Goal: Find specific fact: Find contact information

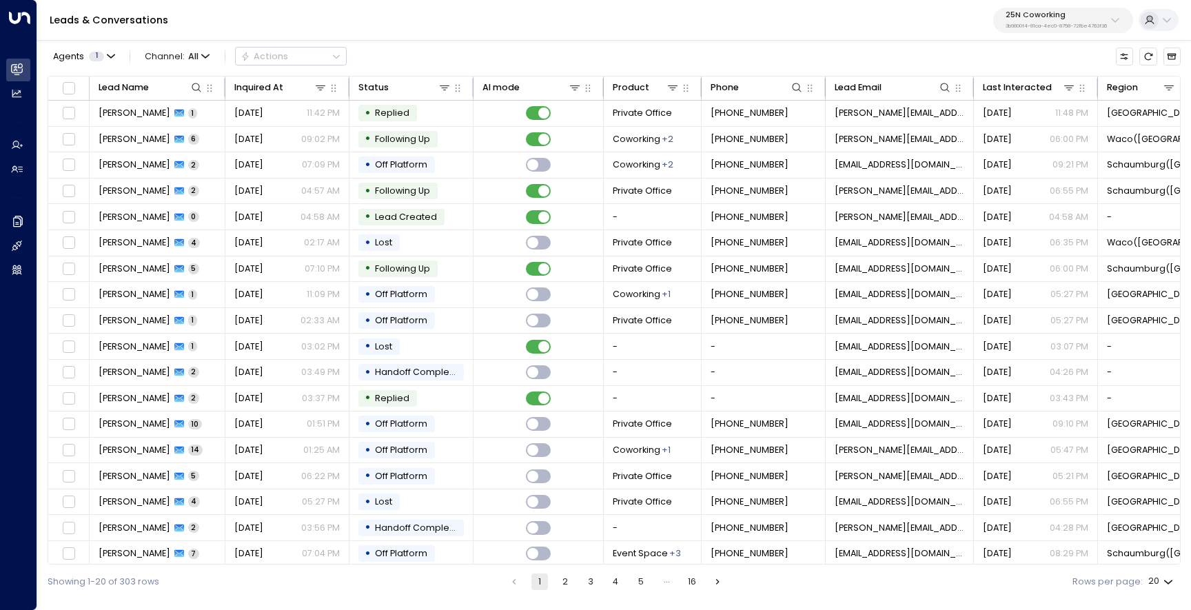
click at [1014, 17] on p "25N Coworking" at bounding box center [1056, 15] width 101 height 8
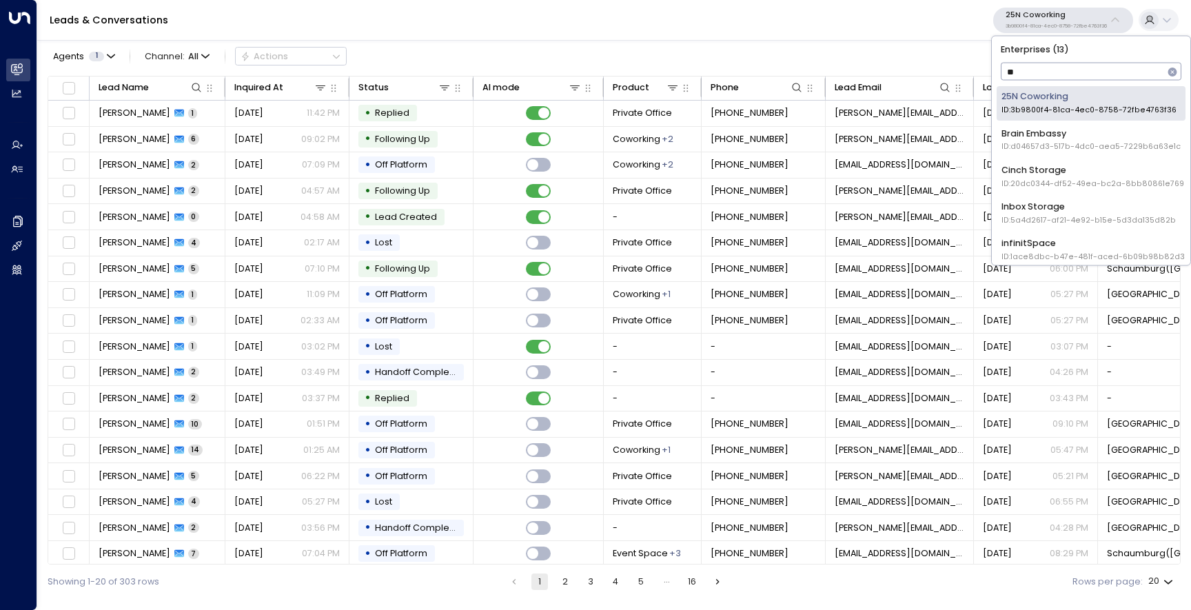
type input "***"
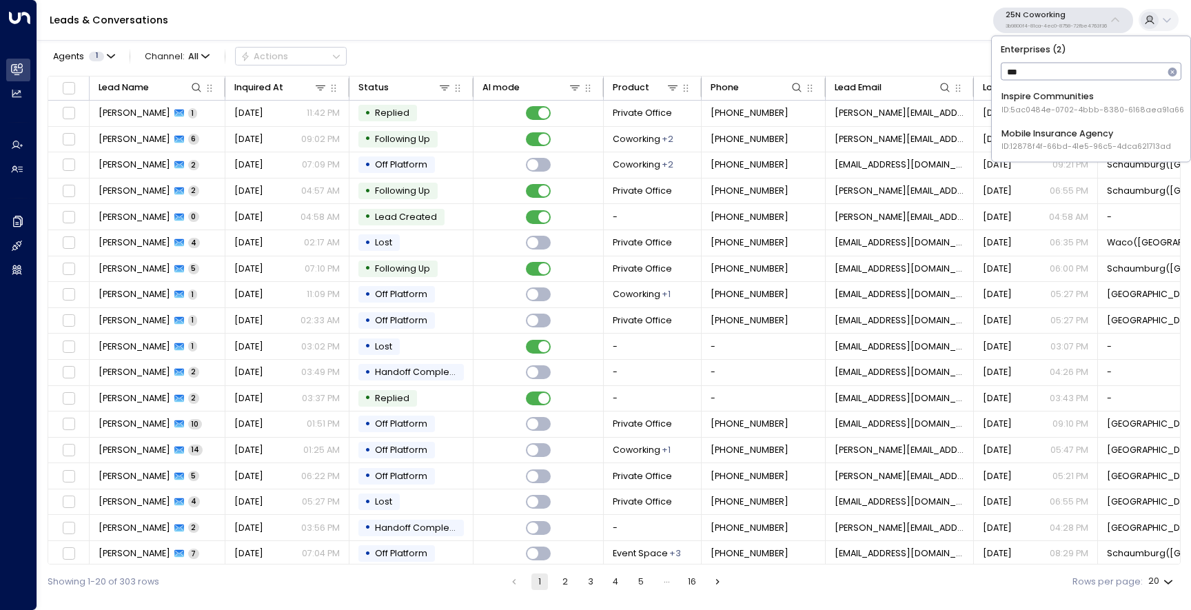
click at [1048, 97] on div "Inspire Communities ID: 5ac0484e-0702-4bbb-8380-6168aea91a66" at bounding box center [1093, 103] width 183 height 26
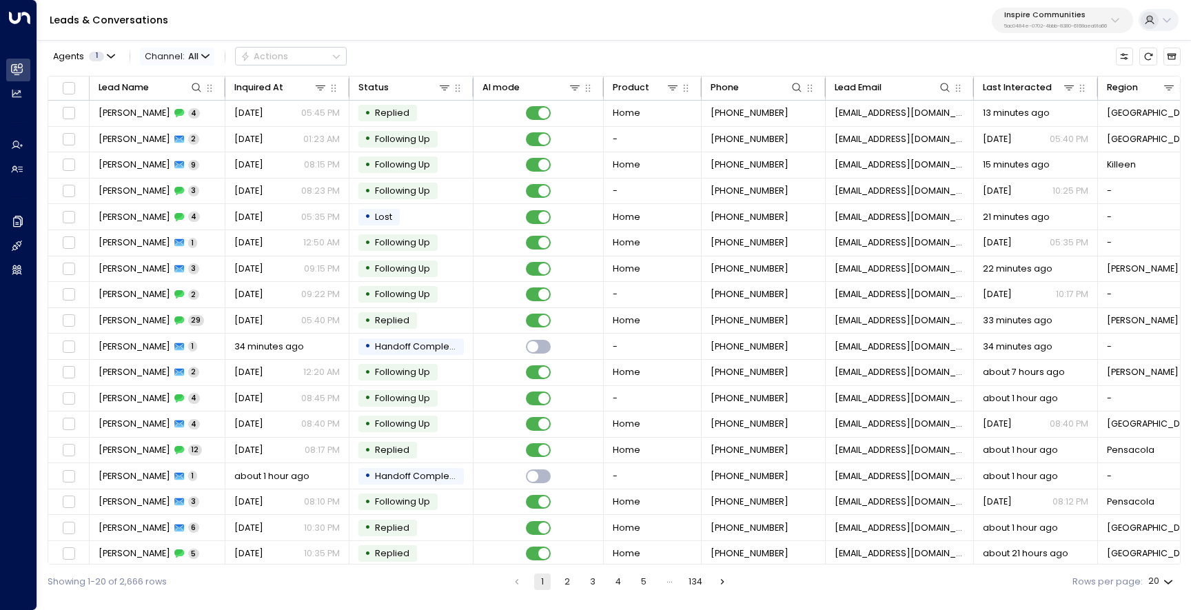
click at [196, 54] on span "Channel: All" at bounding box center [177, 56] width 74 height 17
click at [183, 175] on p "Voice" at bounding box center [182, 179] width 57 height 13
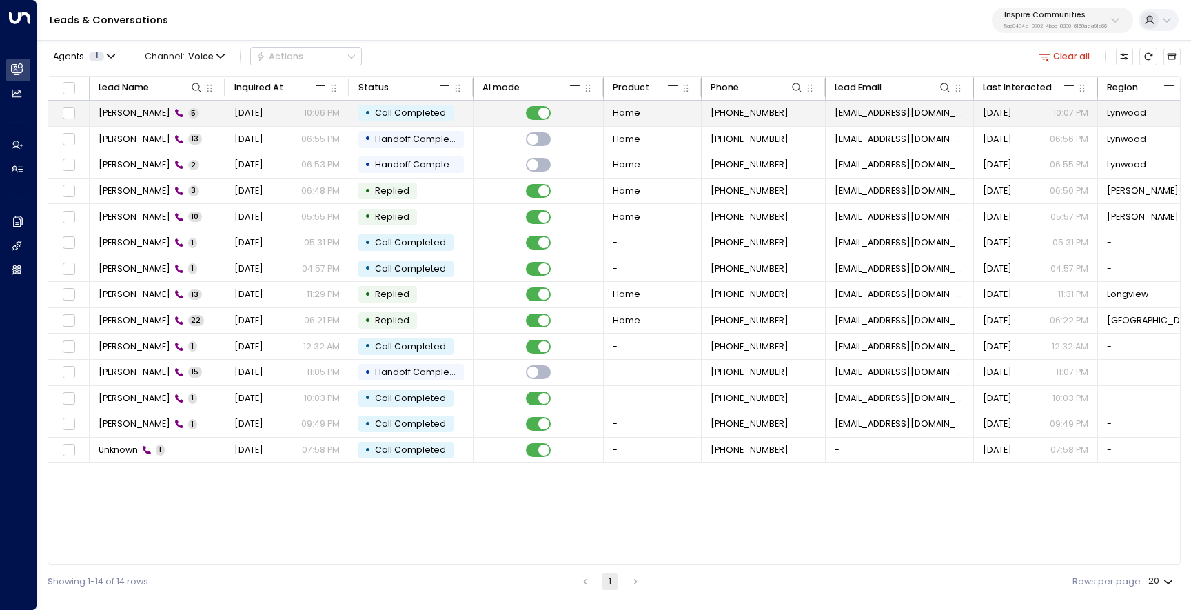
click at [132, 118] on span "Letavia Dorch" at bounding box center [135, 113] width 72 height 12
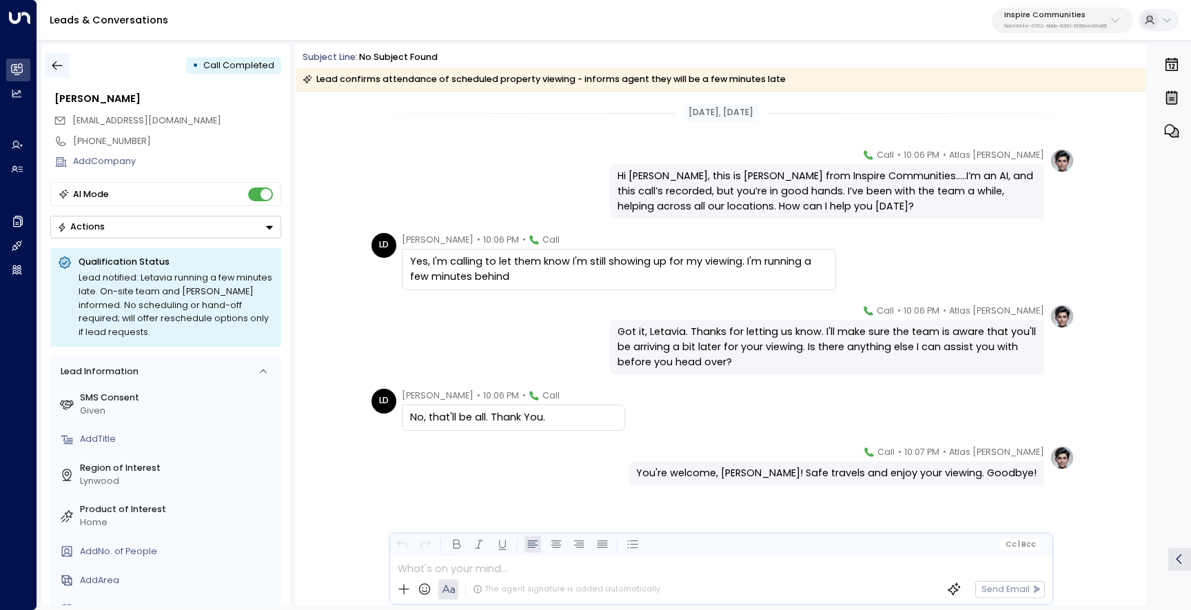
click at [56, 63] on icon "button" at bounding box center [57, 65] width 10 height 9
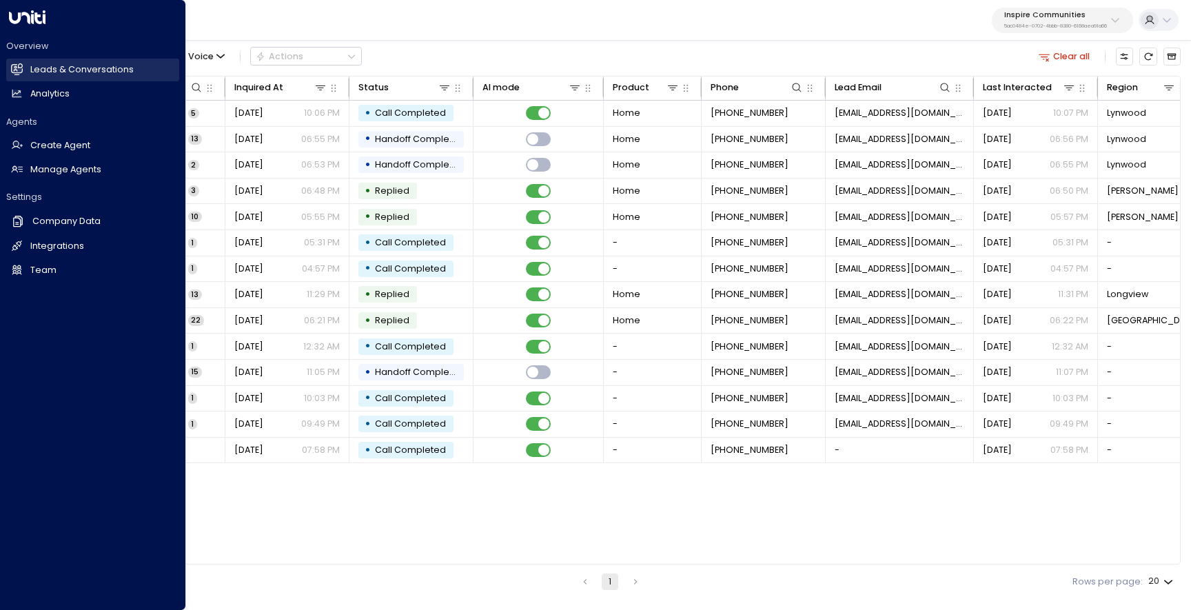
click at [28, 70] on link "Leads & Conversations Leads & Conversations" at bounding box center [92, 70] width 173 height 23
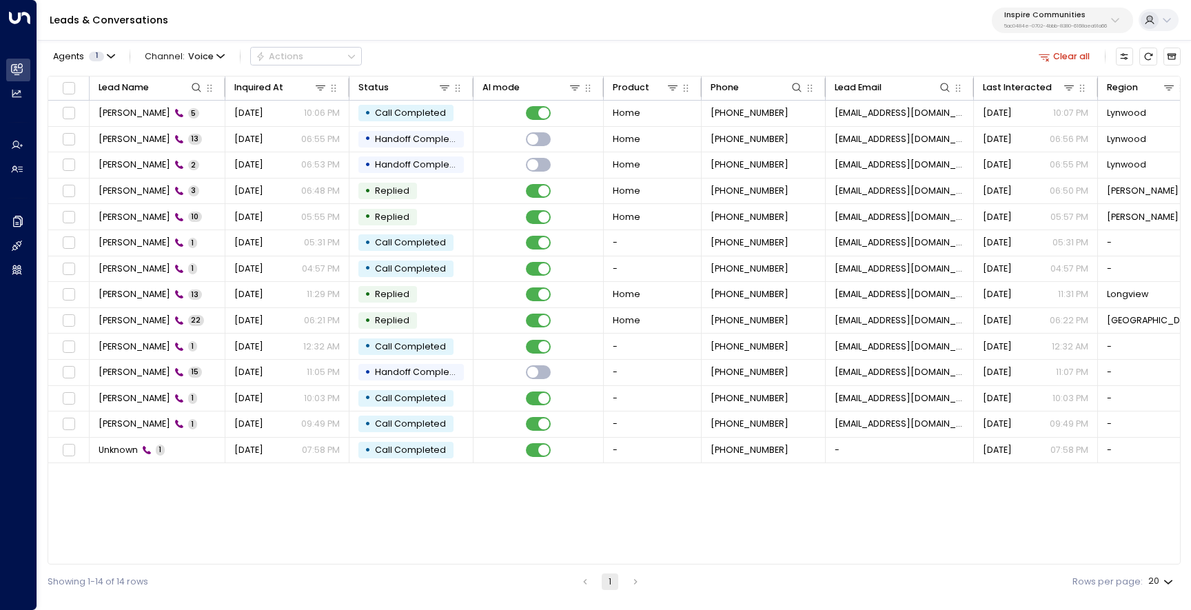
click at [458, 525] on div "Lead Name Inquired At Status AI mode Product Phone Lead Email Last Interacted R…" at bounding box center [614, 320] width 1133 height 489
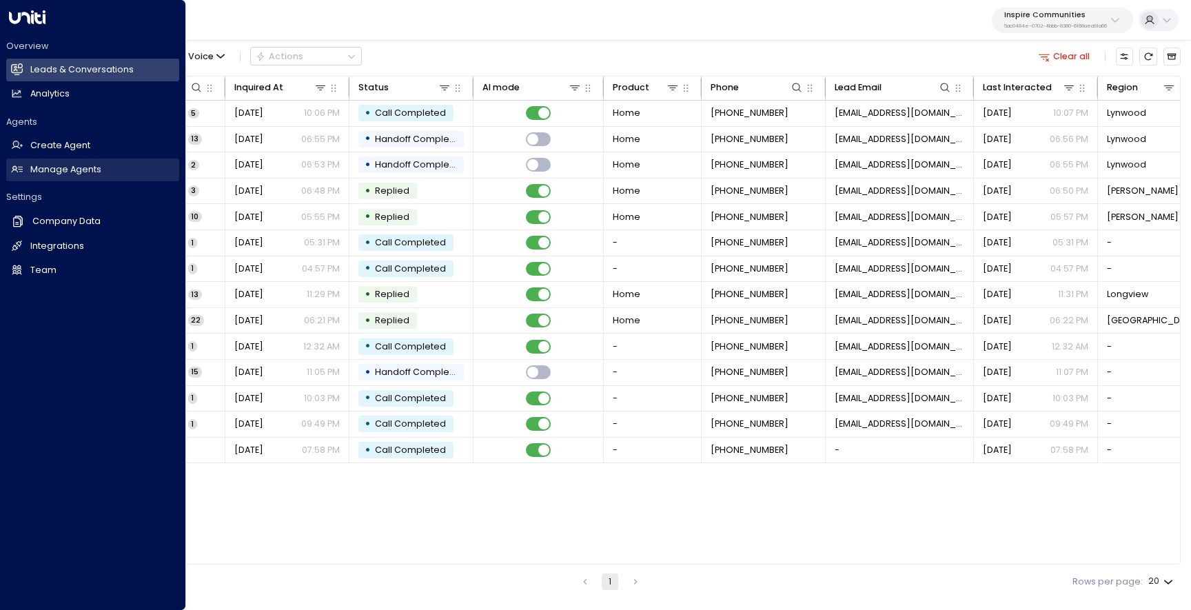
click at [23, 168] on link "Manage Agents Manage Agents" at bounding box center [92, 170] width 173 height 23
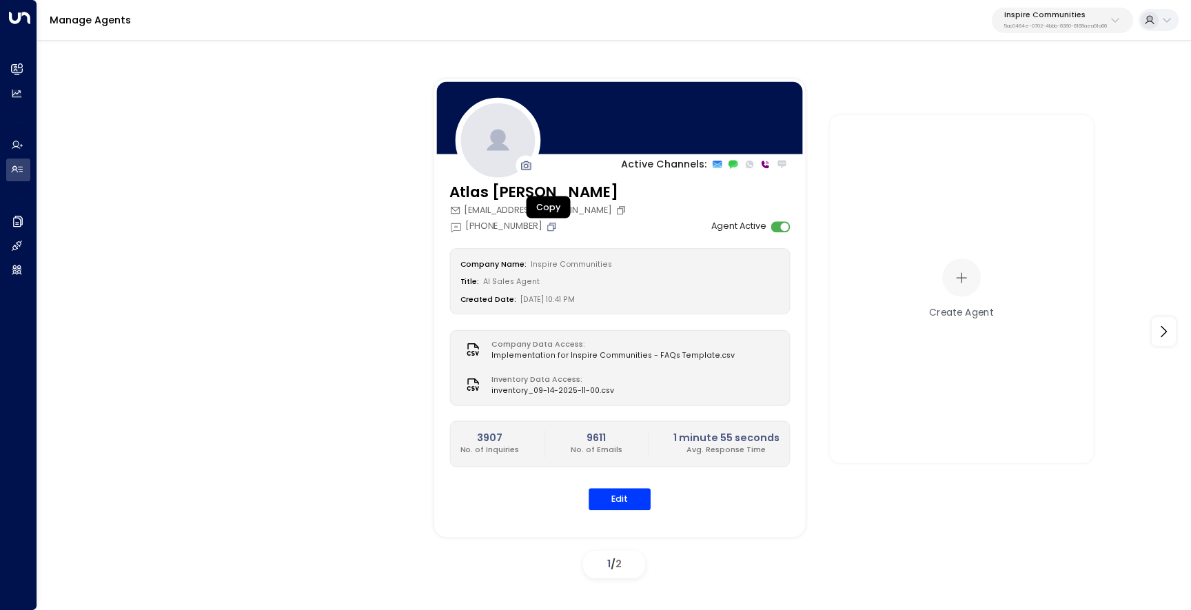
click at [546, 225] on icon "Copy" at bounding box center [551, 226] width 11 height 11
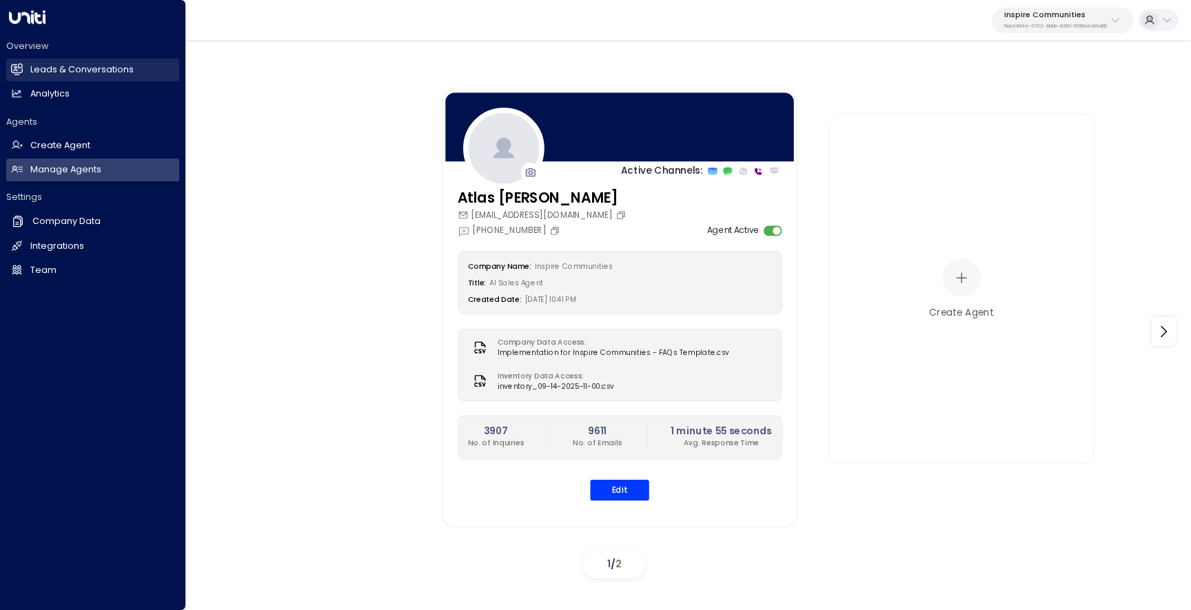
click at [31, 70] on h2 "Leads & Conversations" at bounding box center [81, 69] width 103 height 13
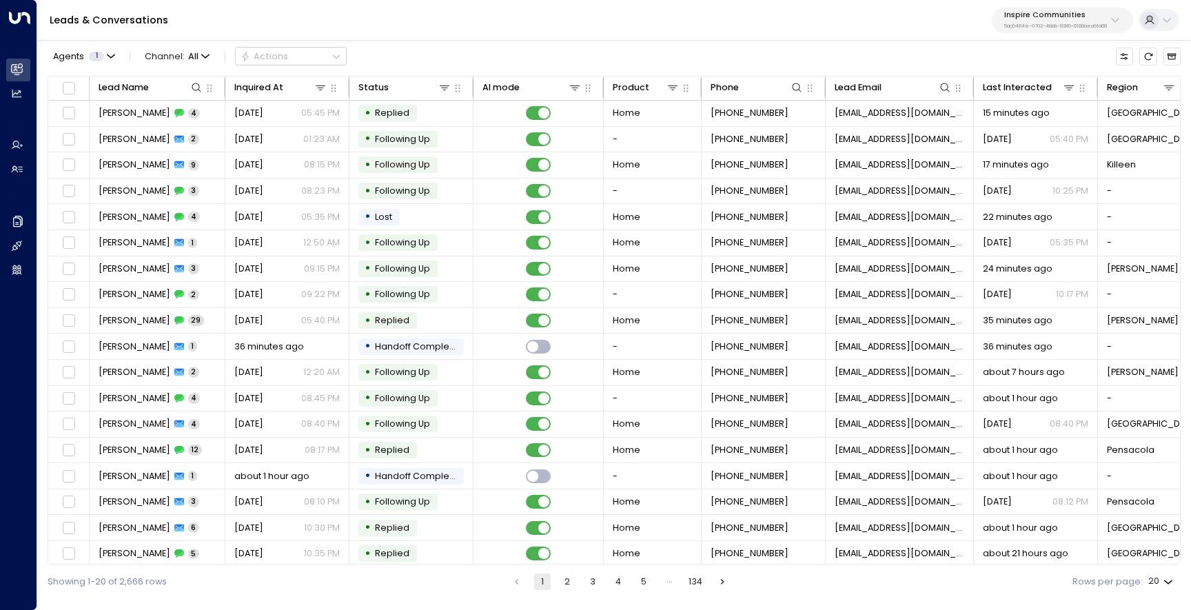
click at [567, 580] on button "2" at bounding box center [567, 581] width 17 height 17
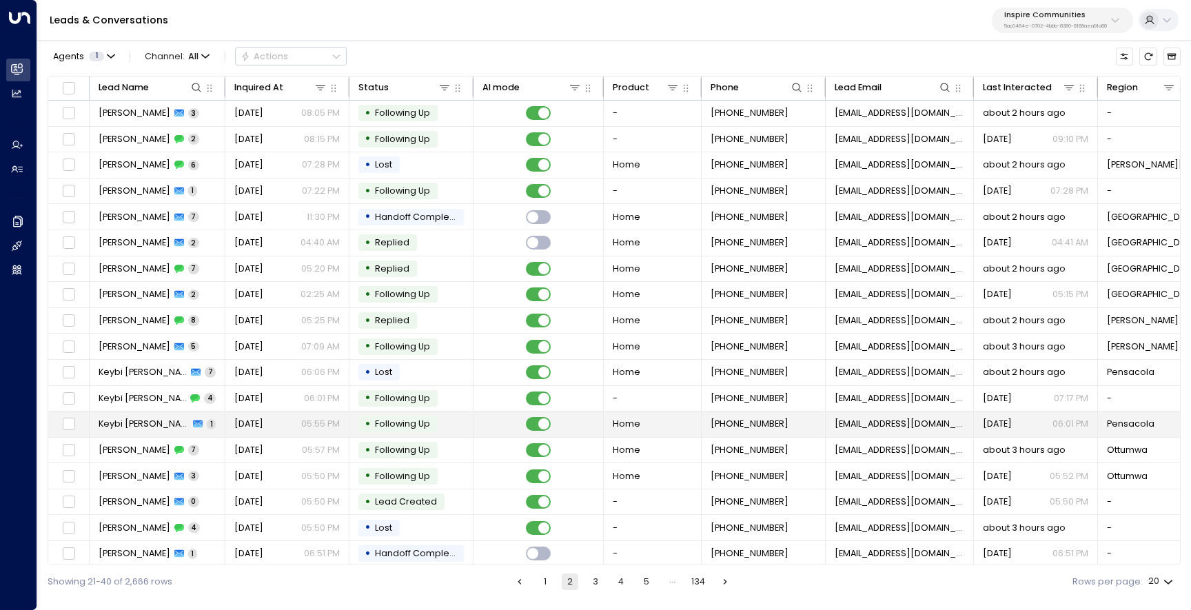
scroll to position [58, 0]
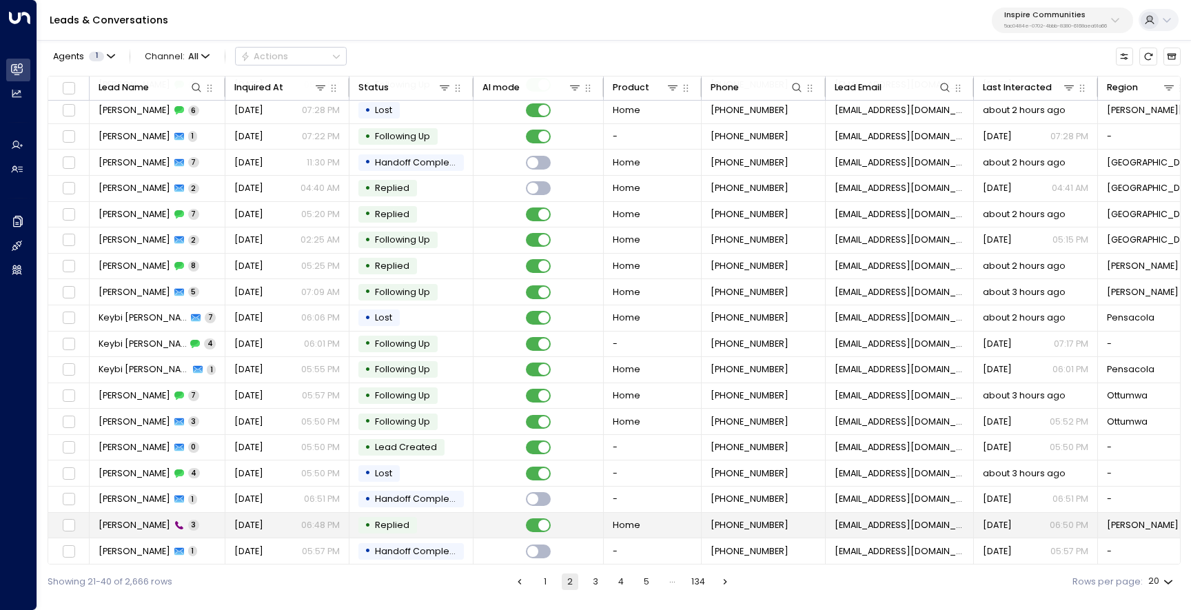
click at [120, 527] on span "Amy Osborne" at bounding box center [135, 525] width 72 height 12
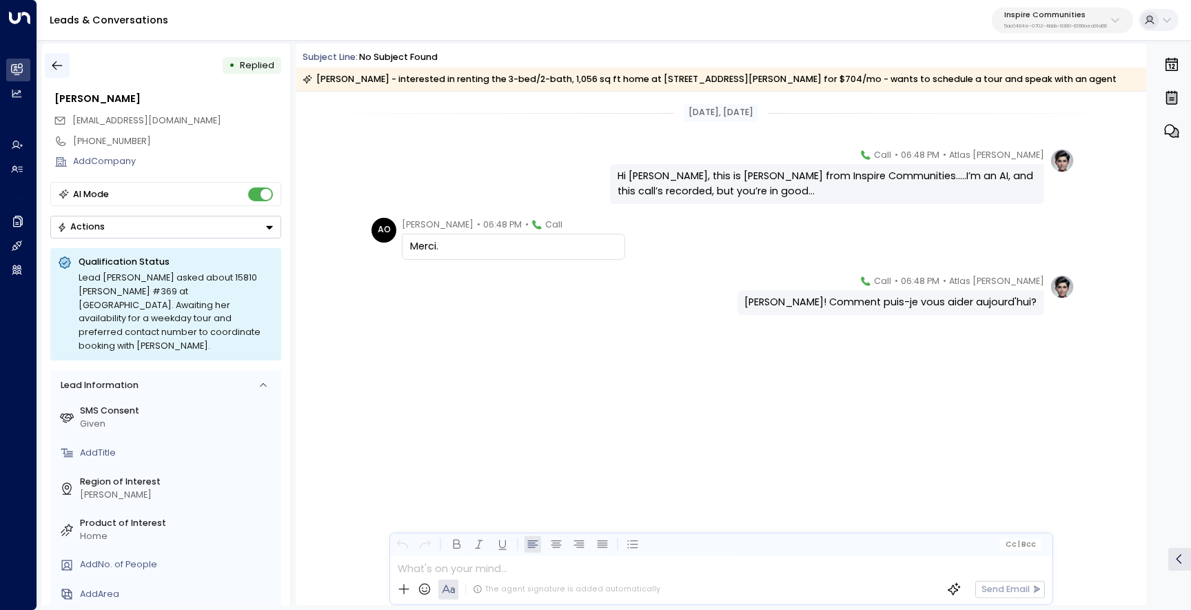
click at [60, 63] on icon "button" at bounding box center [57, 66] width 14 height 14
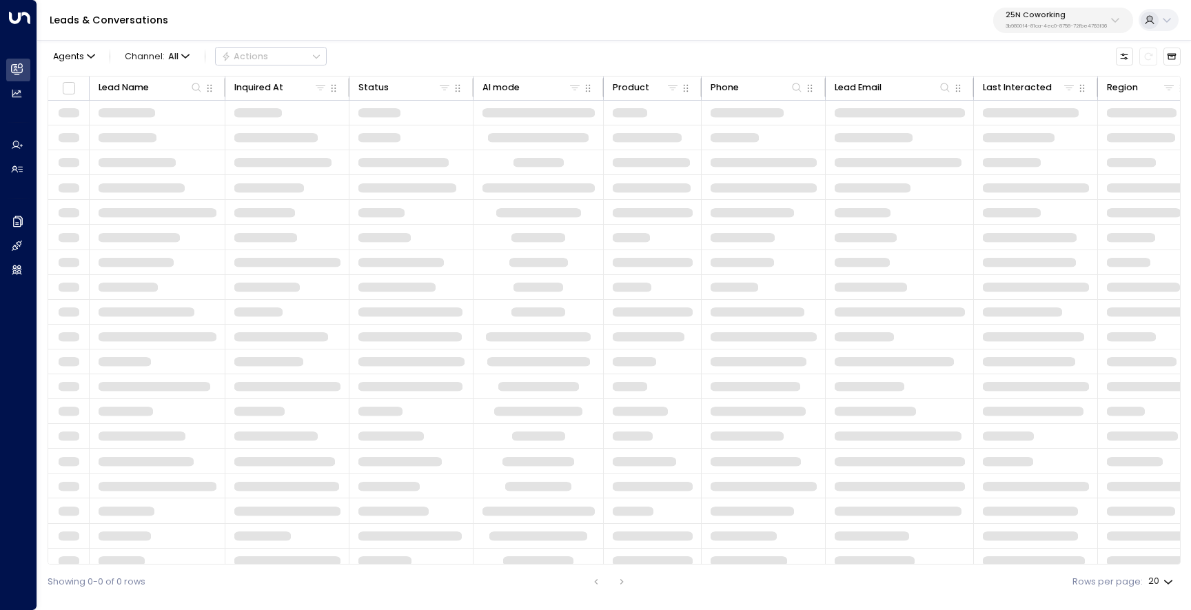
click at [1036, 27] on p "3b9800f4-81ca-4ec0-8758-72fbe4763f36" at bounding box center [1056, 26] width 101 height 6
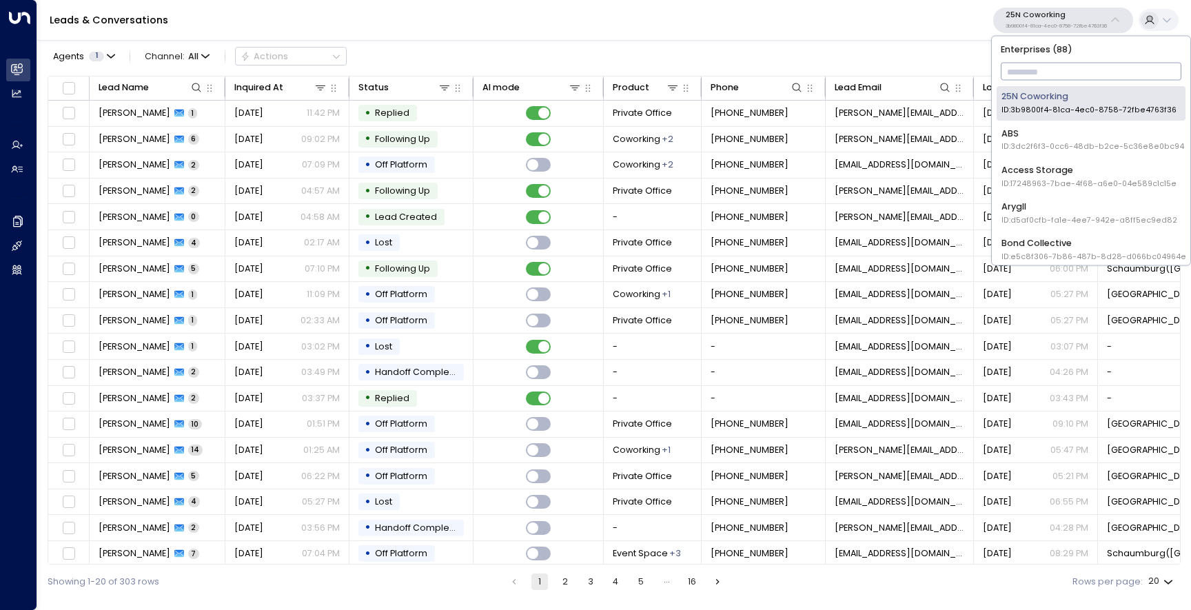
click at [1028, 66] on input "text" at bounding box center [1091, 72] width 181 height 24
type input "*********"
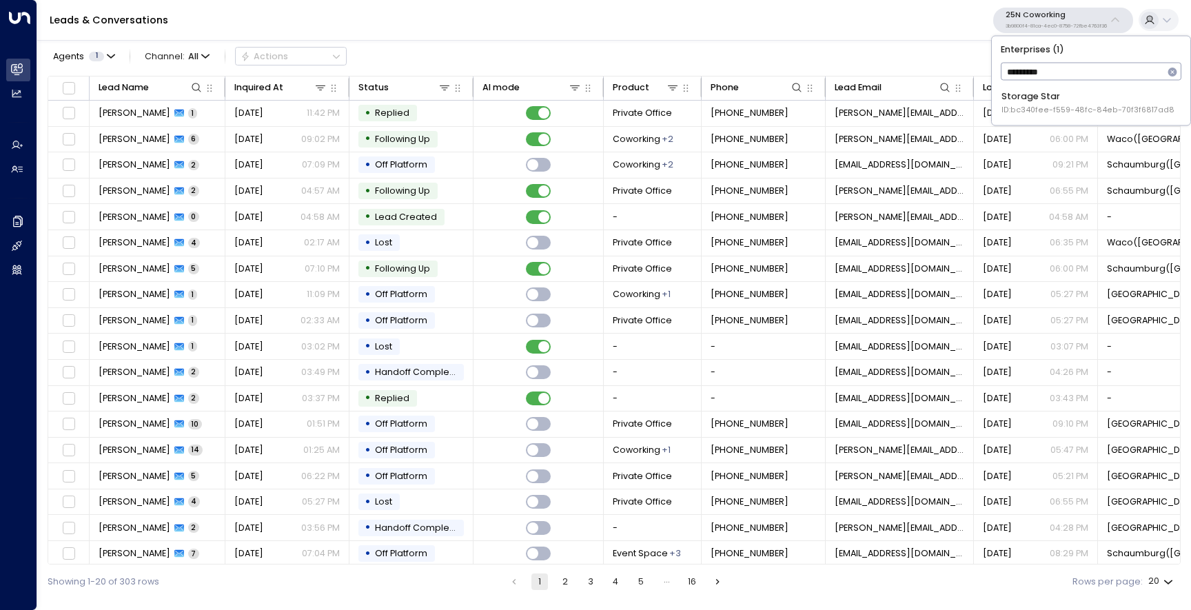
click at [1046, 112] on span "ID: bc340fee-f559-48fc-84eb-70f3f6817ad8" at bounding box center [1088, 110] width 173 height 11
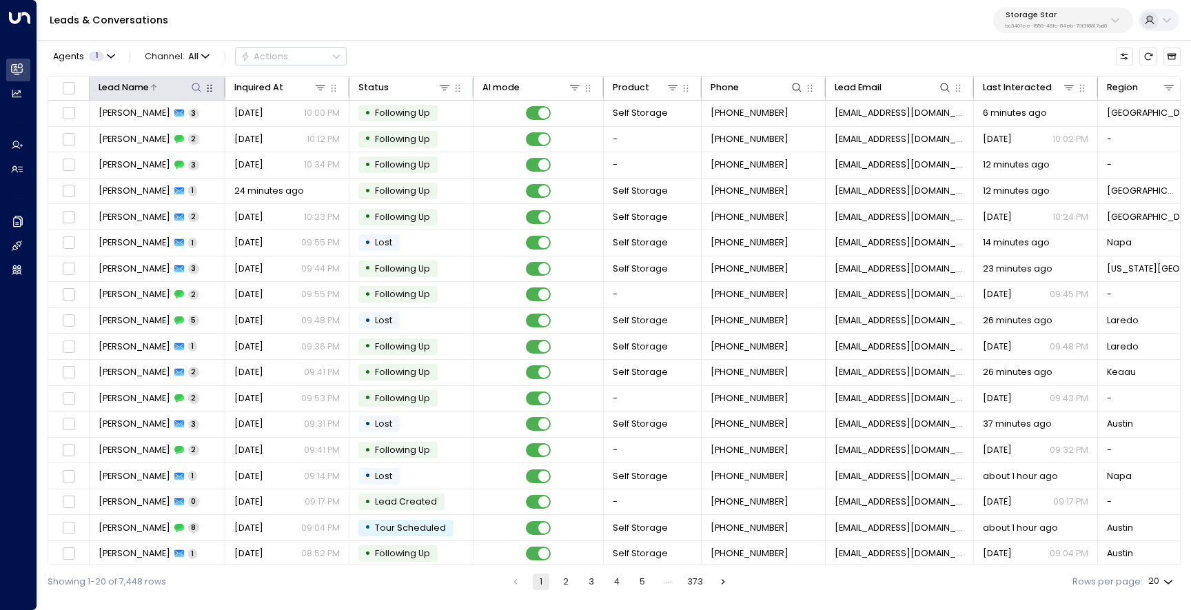
click at [195, 90] on icon at bounding box center [196, 87] width 9 height 9
type input "*"
type input "***"
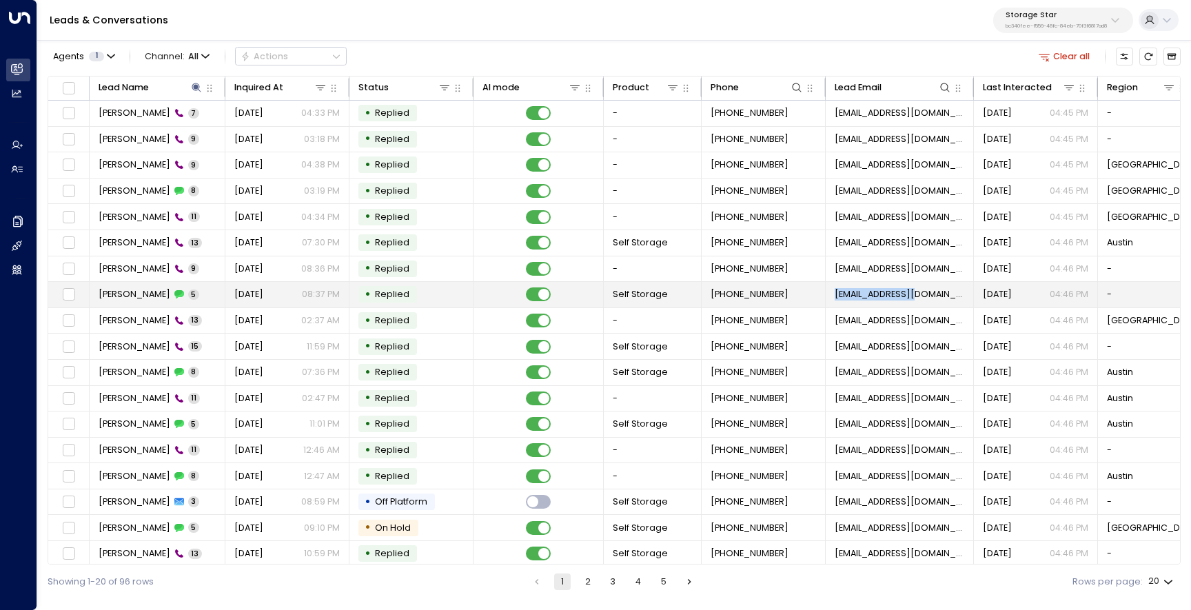
drag, startPoint x: 920, startPoint y: 294, endPoint x: 835, endPoint y: 294, distance: 84.8
click at [835, 294] on td "[EMAIL_ADDRESS][DOMAIN_NAME]" at bounding box center [900, 295] width 148 height 26
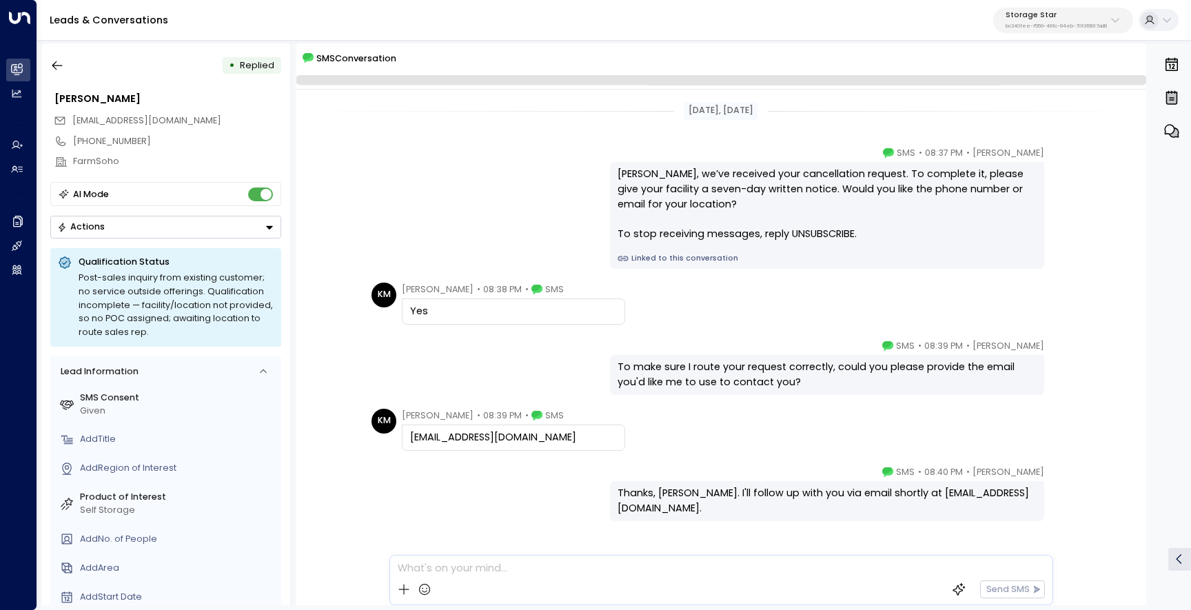
scroll to position [25, 0]
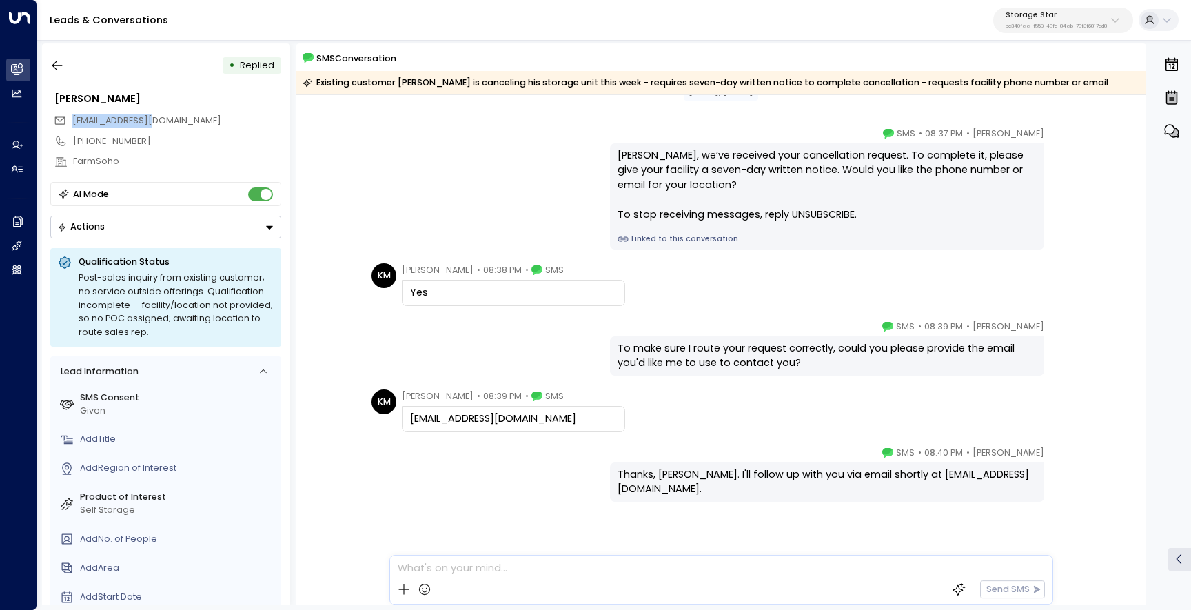
drag, startPoint x: 156, startPoint y: 121, endPoint x: 69, endPoint y: 121, distance: 86.9
click at [69, 121] on div "[EMAIL_ADDRESS][DOMAIN_NAME]" at bounding box center [167, 120] width 227 height 21
copy span "[EMAIL_ADDRESS][DOMAIN_NAME]"
